Goal: Information Seeking & Learning: Learn about a topic

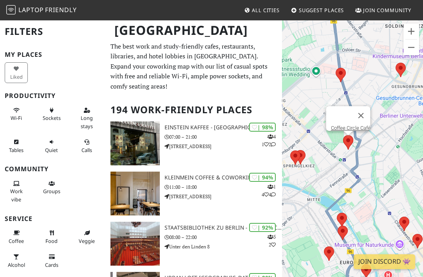
click at [363, 113] on button "Close" at bounding box center [361, 115] width 19 height 19
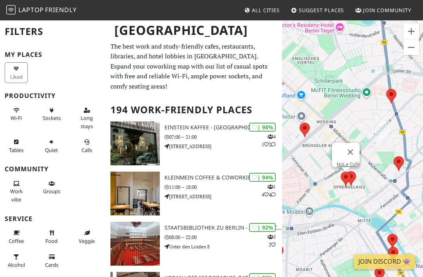
click at [343, 161] on link "NoLe Café" at bounding box center [348, 164] width 23 height 6
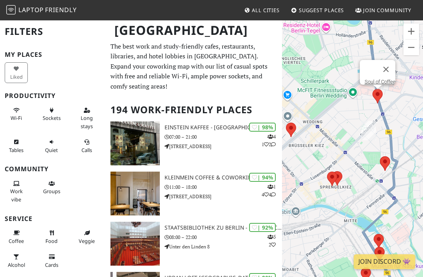
click at [379, 79] on link "Soul of Coffee" at bounding box center [379, 82] width 31 height 6
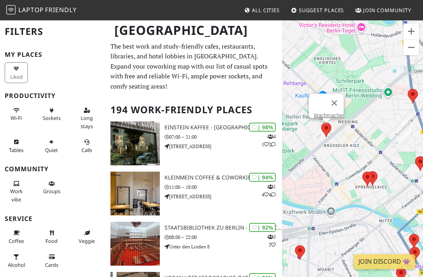
click at [329, 112] on link "Wachmacher" at bounding box center [329, 115] width 30 height 6
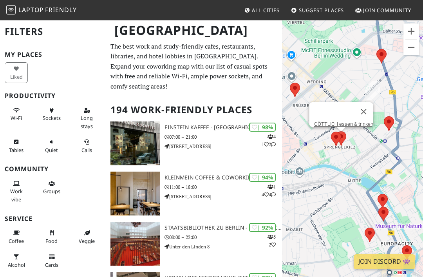
click at [345, 121] on link "GÖTTLICH essen & trinken" at bounding box center [343, 124] width 59 height 6
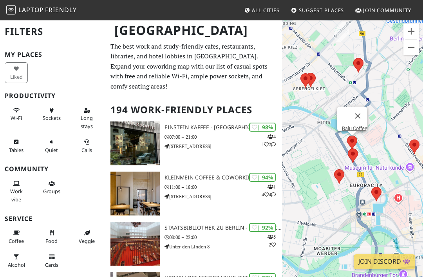
click at [356, 125] on link "Balu Coffee" at bounding box center [354, 128] width 25 height 6
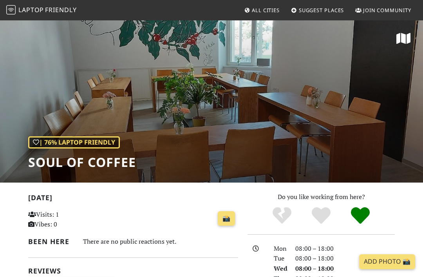
click at [385, 139] on div "| 76% Laptop Friendly Soul of Coffee" at bounding box center [211, 101] width 423 height 163
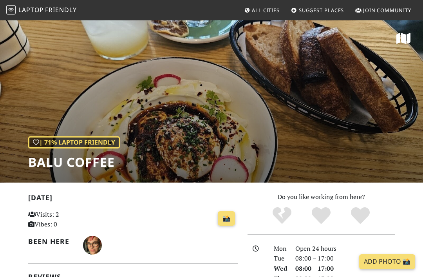
click at [346, 120] on div "| 71% Laptop Friendly Balu Coffee" at bounding box center [211, 101] width 423 height 163
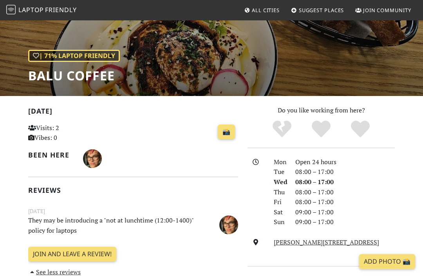
scroll to position [87, 0]
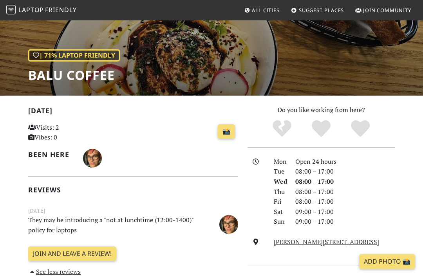
click at [226, 131] on link "📸" at bounding box center [226, 132] width 17 height 15
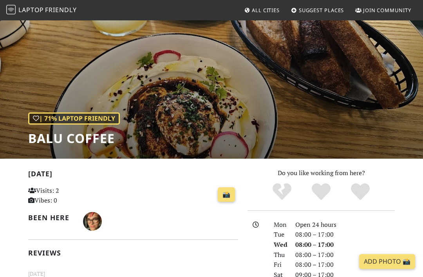
scroll to position [0, 0]
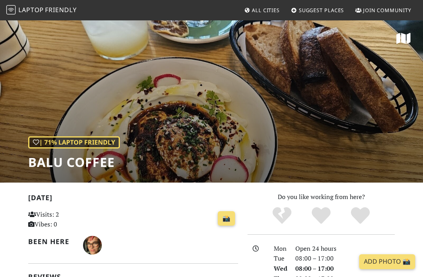
click at [301, 274] on div "08:00 – 17:00" at bounding box center [345, 279] width 109 height 10
click at [403, 40] on icon at bounding box center [403, 38] width 14 height 13
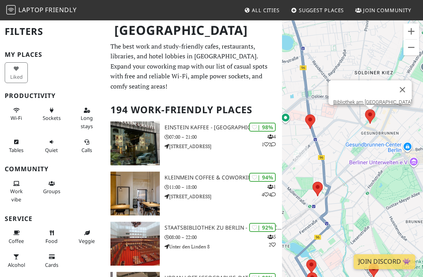
click at [384, 101] on link "Bibliothek am Luisenbad" at bounding box center [372, 102] width 79 height 6
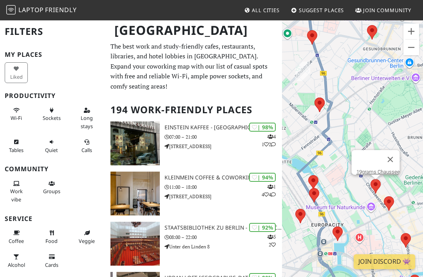
click at [379, 171] on link "19grams Chaussee" at bounding box center [377, 172] width 43 height 6
click at [380, 171] on link "19grams Chaussee" at bounding box center [377, 172] width 43 height 6
click at [370, 170] on link "19grams Chaussee" at bounding box center [377, 172] width 43 height 6
click at [388, 172] on link "19grams Chaussee" at bounding box center [377, 172] width 43 height 6
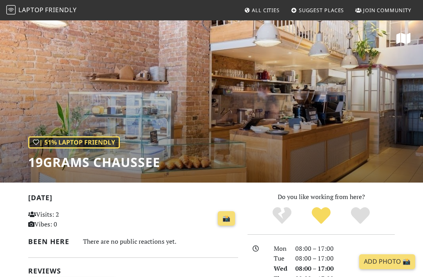
click at [400, 39] on icon at bounding box center [403, 38] width 14 height 13
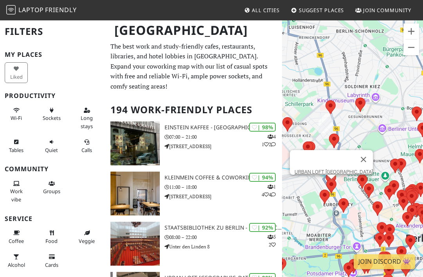
click at [340, 171] on link "URBAN LOFT [GEOGRAPHIC_DATA]" at bounding box center [333, 172] width 78 height 6
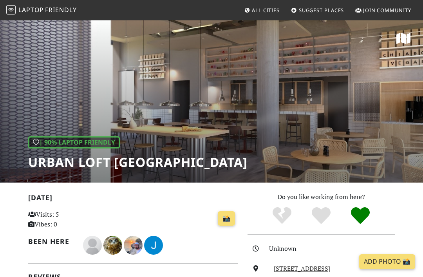
click at [393, 42] on div "| 90% Laptop Friendly URBAN LOFT Berlin" at bounding box center [211, 101] width 423 height 163
click at [401, 37] on icon at bounding box center [403, 38] width 14 height 13
